Goal: Information Seeking & Learning: Learn about a topic

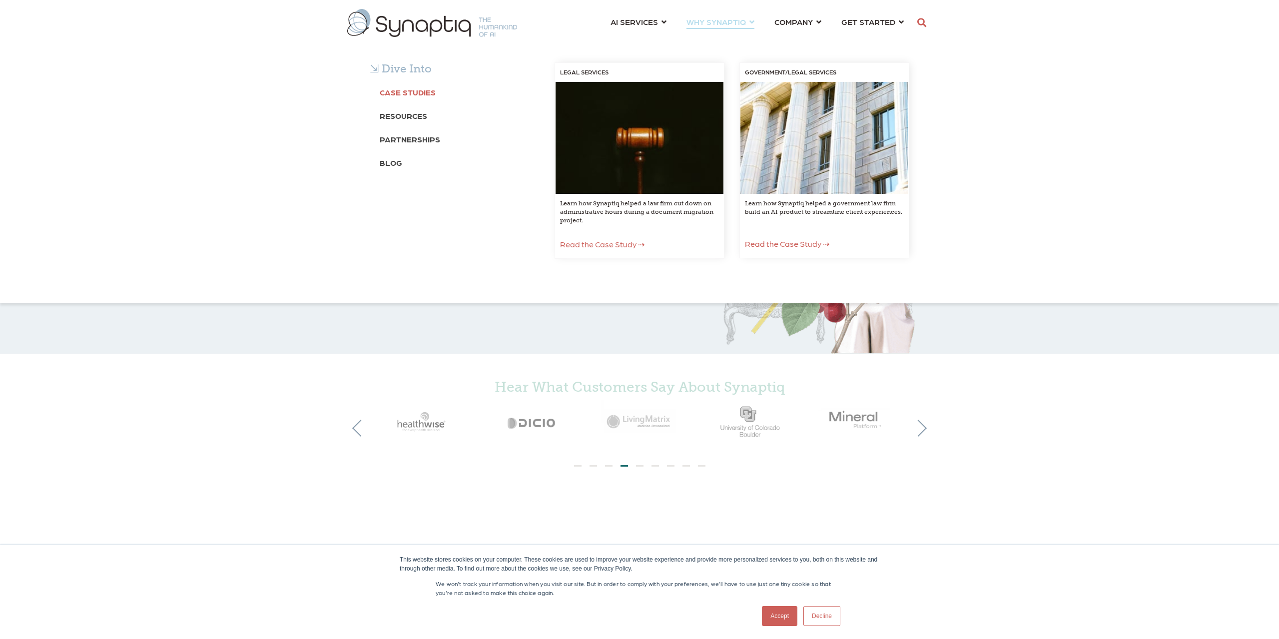
click at [408, 95] on b "Case Studies" at bounding box center [408, 91] width 56 height 9
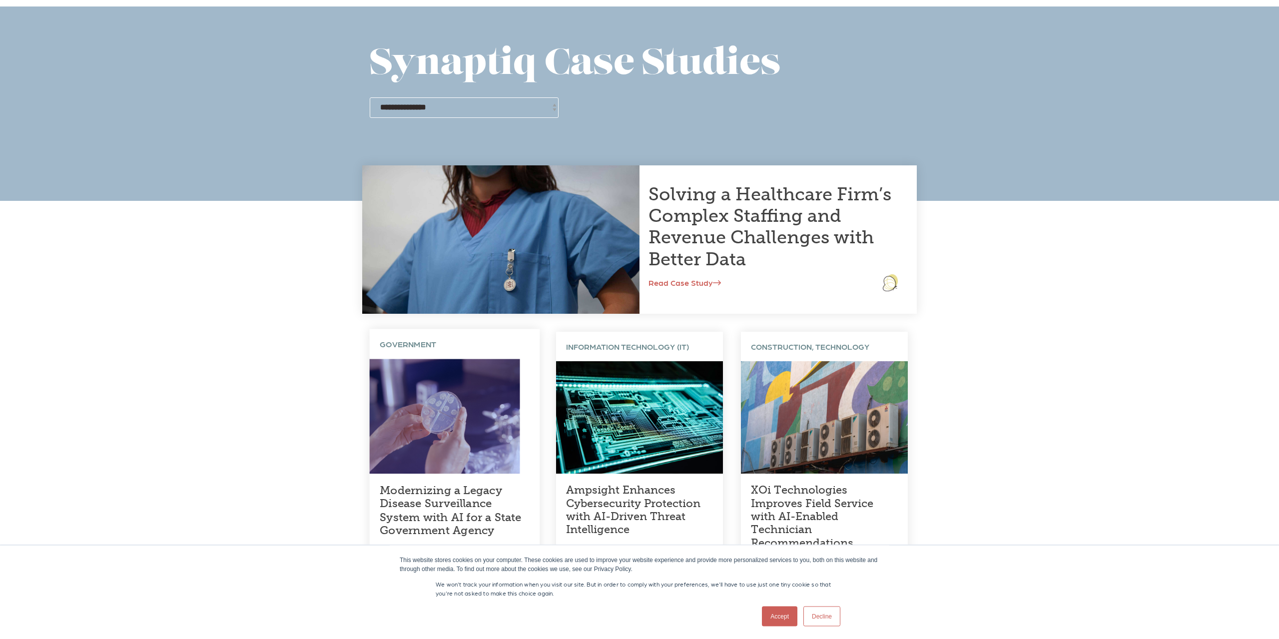
scroll to position [51, 0]
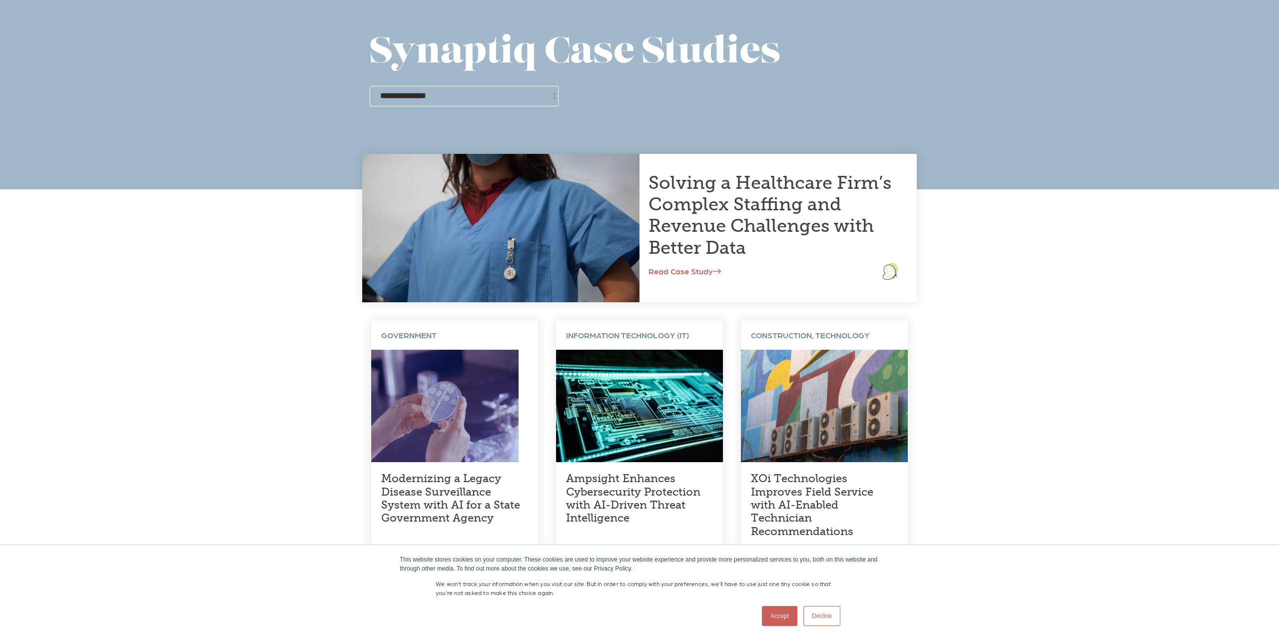
click at [772, 618] on link "Accept" at bounding box center [779, 616] width 35 height 20
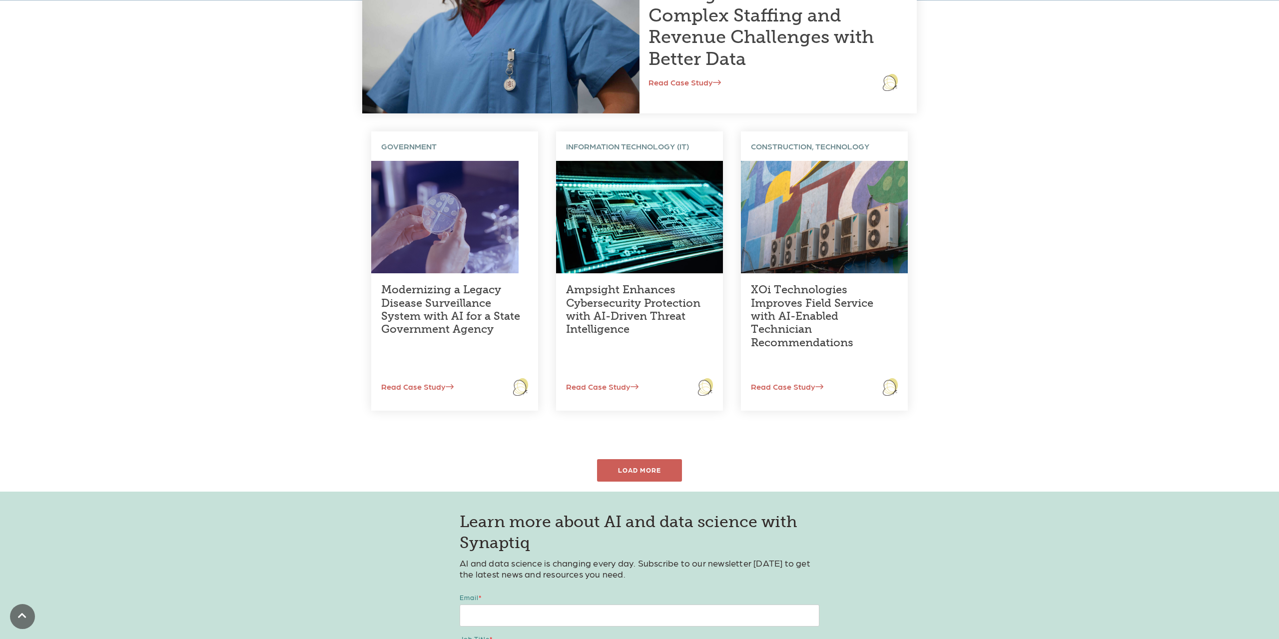
scroll to position [255, 0]
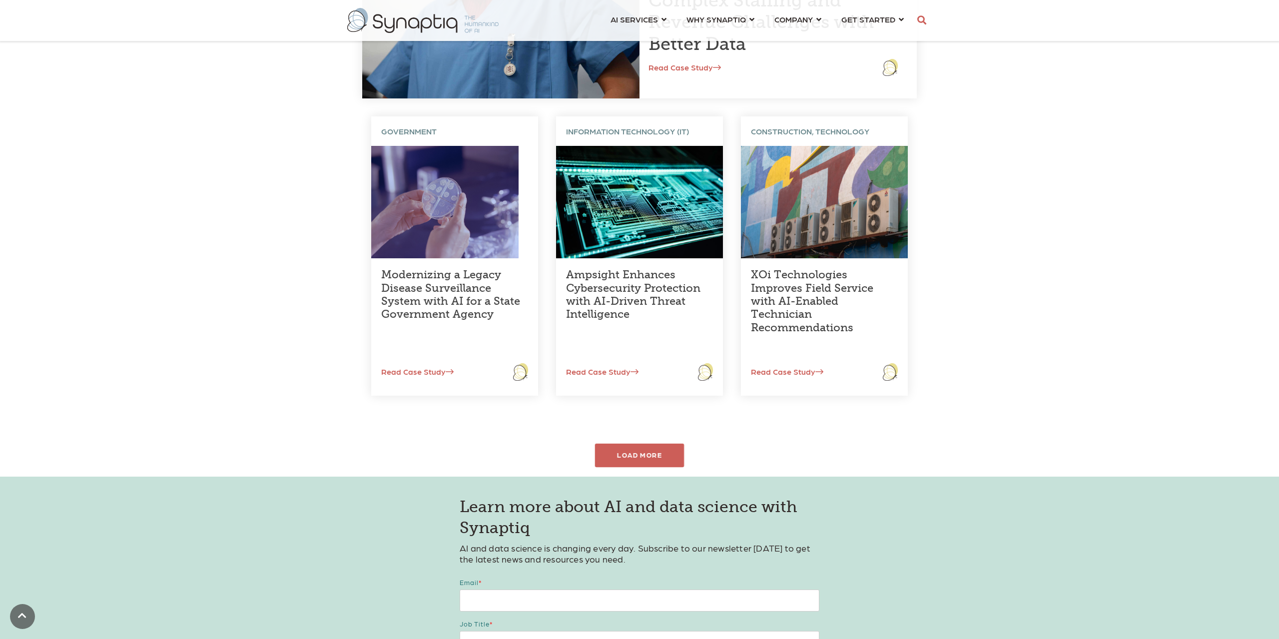
click at [652, 449] on div "LOAD MORE" at bounding box center [639, 455] width 89 height 23
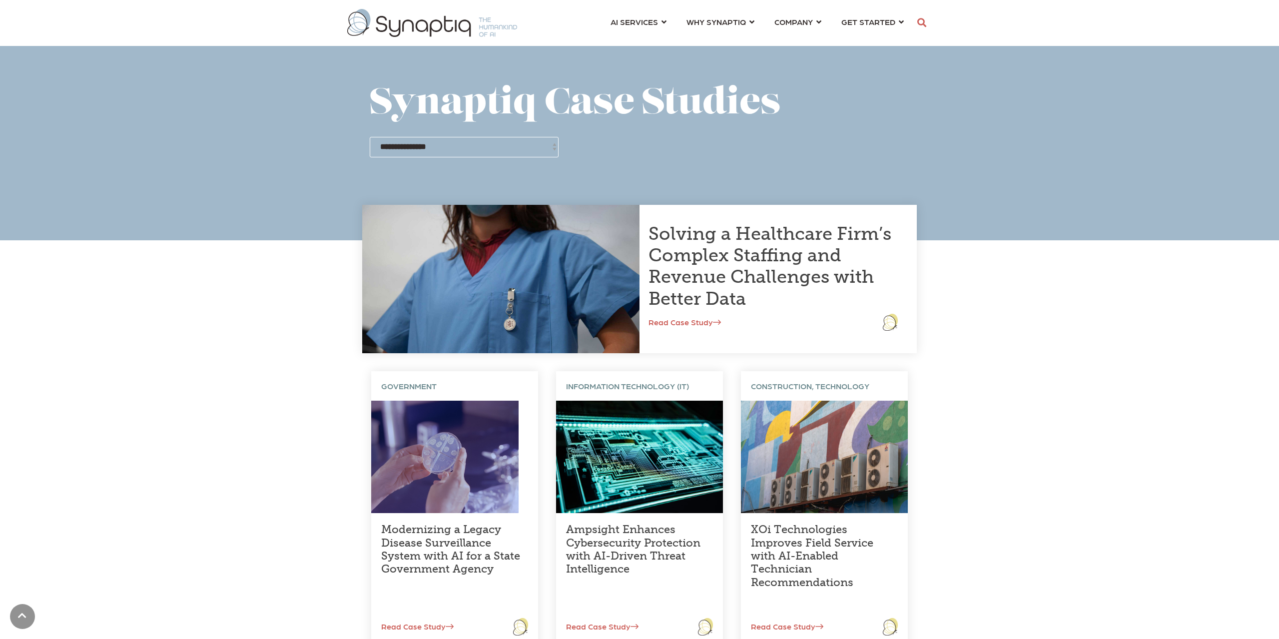
scroll to position [0, 4]
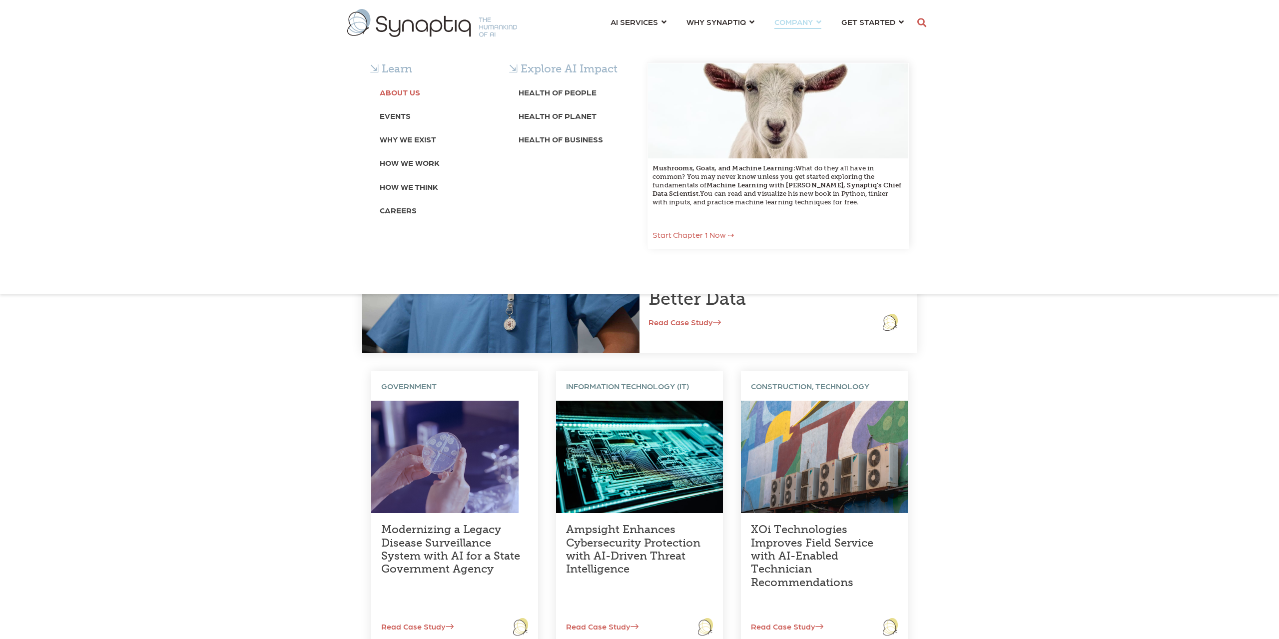
click at [397, 92] on b "About Us" at bounding box center [400, 91] width 40 height 9
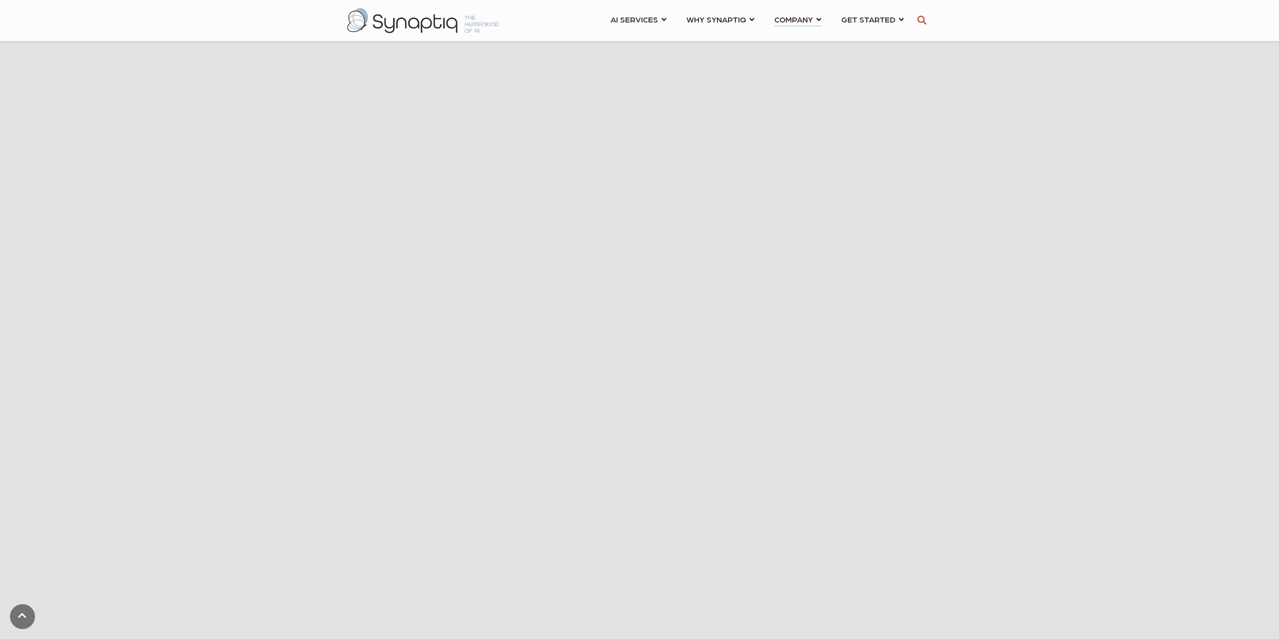
scroll to position [459, 0]
